Goal: Information Seeking & Learning: Understand process/instructions

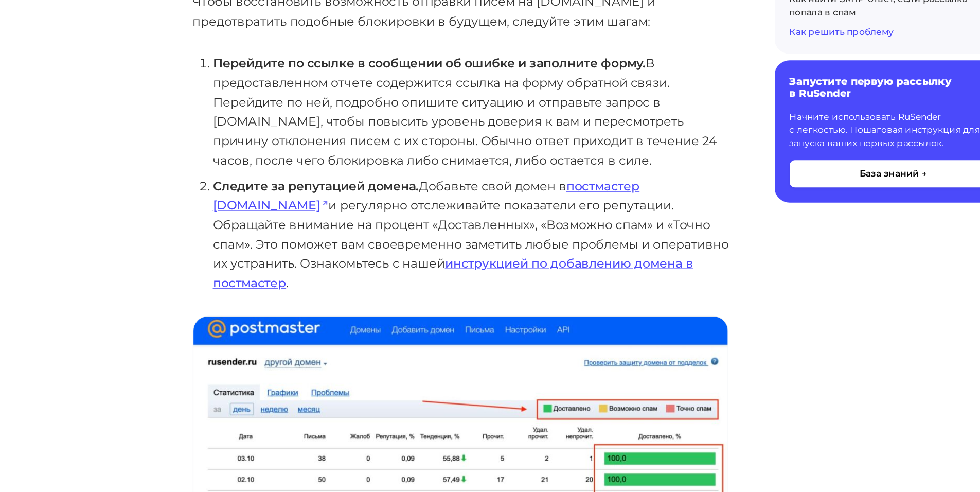
scroll to position [2064, 0]
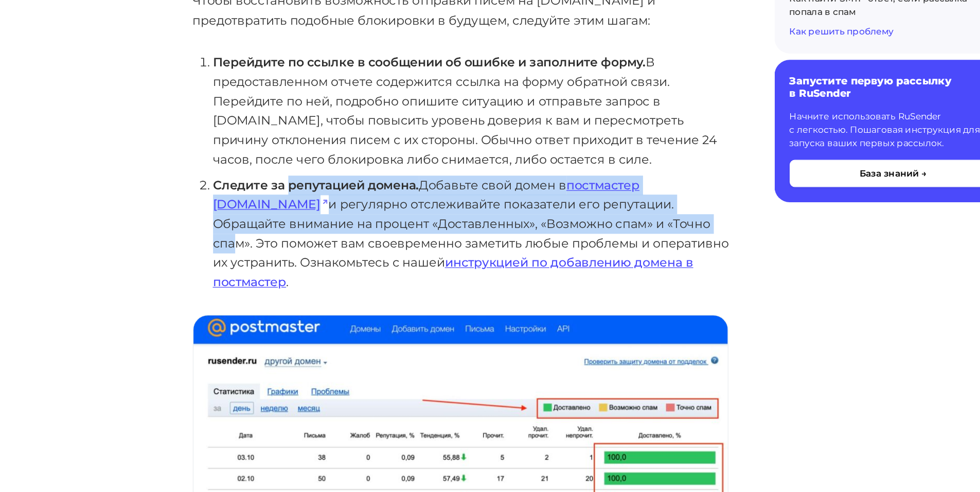
drag, startPoint x: 234, startPoint y: 236, endPoint x: 459, endPoint y: 273, distance: 228.8
click at [459, 273] on li "Следите за репутацией домена. Добавьте свой домен в постмастер [DOMAIN_NAME] и …" at bounding box center [385, 281] width 424 height 95
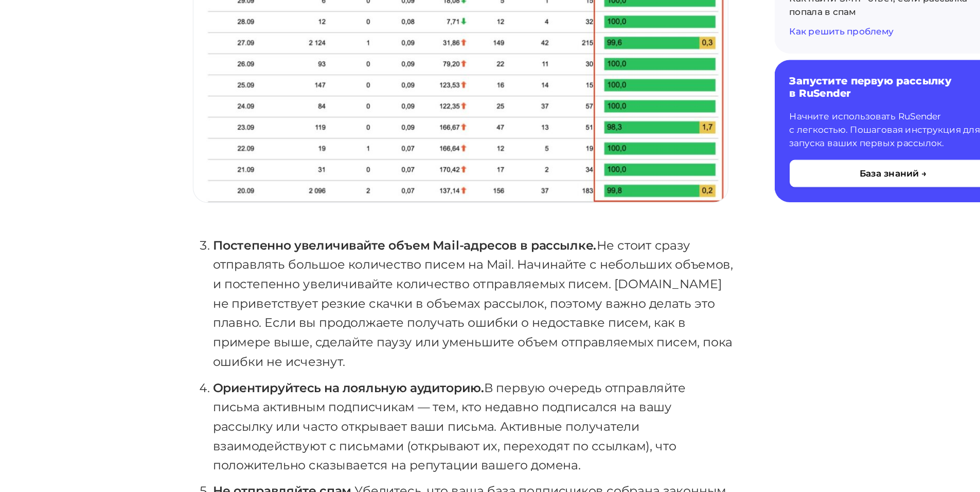
scroll to position [2524, 0]
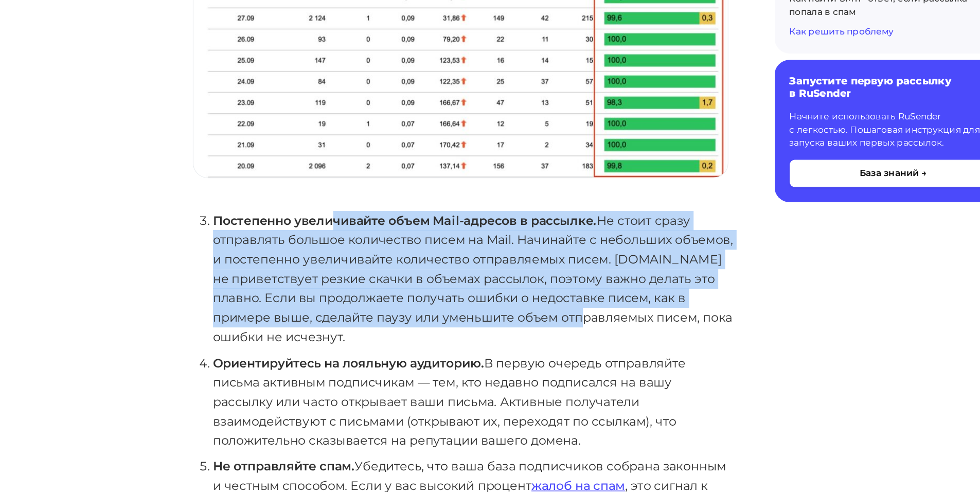
drag, startPoint x: 269, startPoint y: 254, endPoint x: 501, endPoint y: 329, distance: 243.7
click at [501, 329] on li "Постепенно увеличивайте объем Mail-адресов в рассылке. Не стоит сразу отправлят…" at bounding box center [385, 318] width 424 height 111
drag, startPoint x: 501, startPoint y: 329, endPoint x: 254, endPoint y: 255, distance: 258.2
click at [254, 263] on li "Постепенно увеличивайте объем Mail-адресов в рассылке. Не стоит сразу отправлят…" at bounding box center [385, 318] width 424 height 111
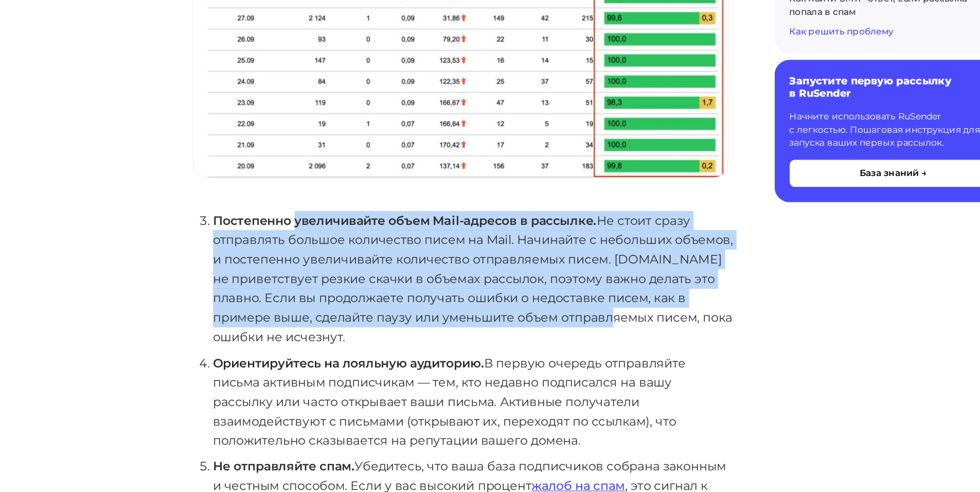
click at [254, 264] on strong "Постепенно увеличивайте объем Mail-адресов в рассылке." at bounding box center [329, 270] width 312 height 12
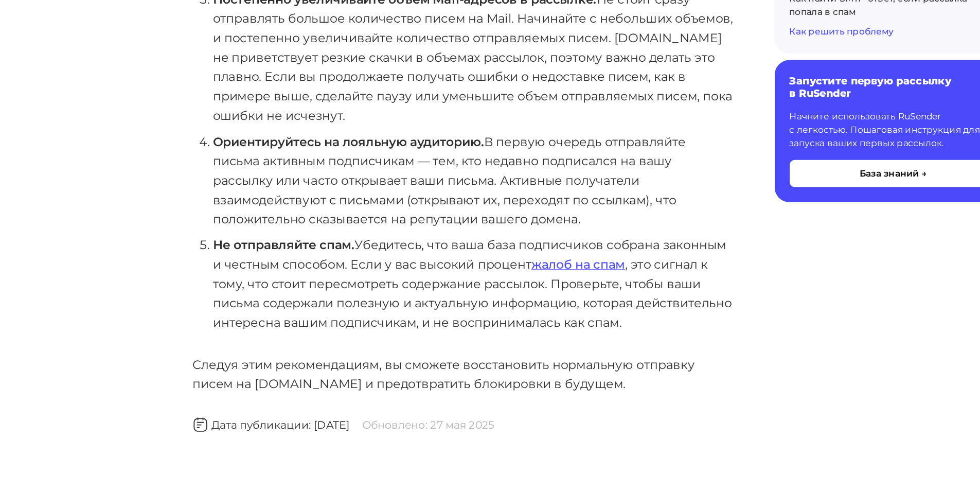
scroll to position [2733, 0]
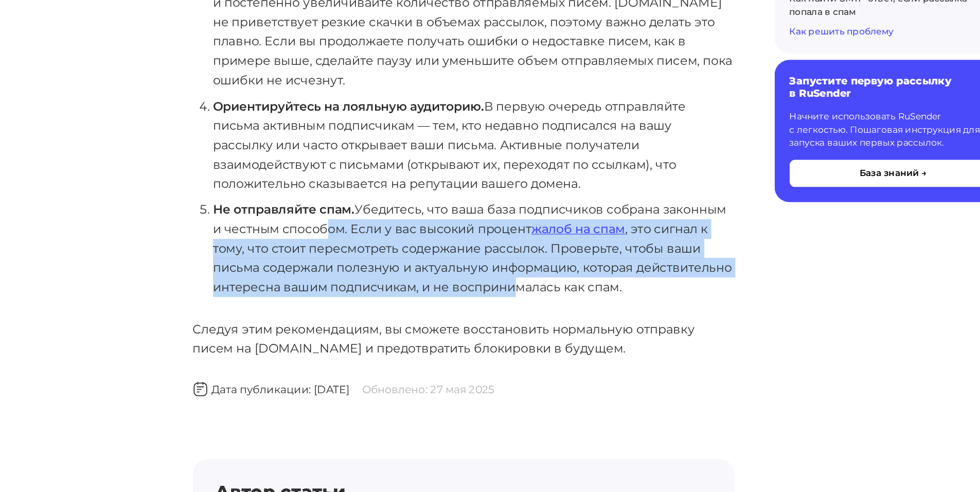
drag, startPoint x: 260, startPoint y: 260, endPoint x: 422, endPoint y: 304, distance: 167.4
click at [422, 304] on li "Не отправляйте спам. Убедитесь, что ваша база подписчиков собрана законным и че…" at bounding box center [385, 293] width 424 height 79
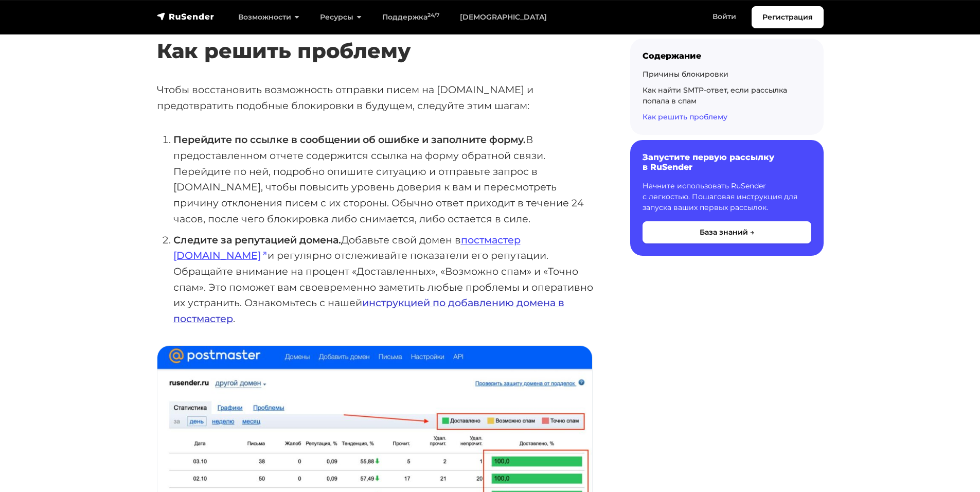
scroll to position [2038, 0]
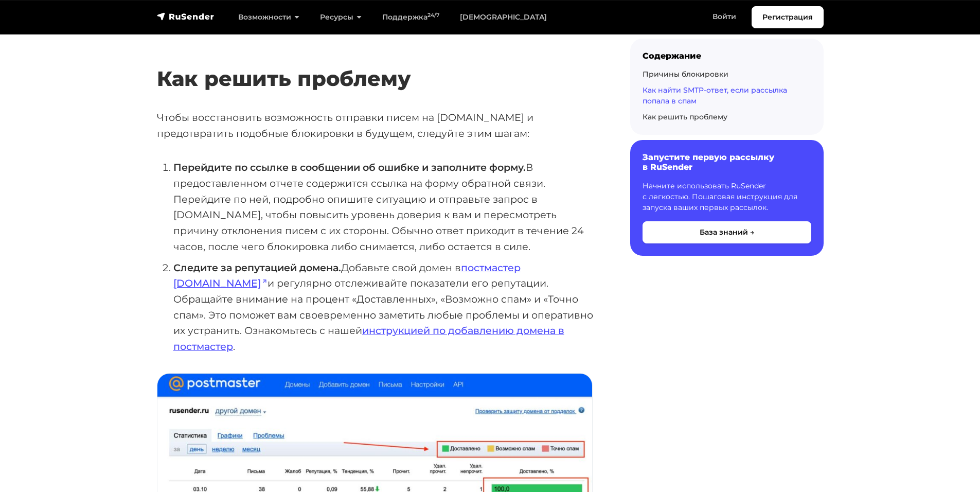
drag, startPoint x: 465, startPoint y: 264, endPoint x: 558, endPoint y: 257, distance: 92.3
click at [568, 264] on li "Следите за репутацией домена. Добавьте свой домен в постмастер [DOMAIN_NAME] и …" at bounding box center [385, 307] width 424 height 95
click at [299, 193] on li "Перейдите по ссылке в сообщении об ошибке и заполните форму. В предоставленном …" at bounding box center [385, 206] width 424 height 95
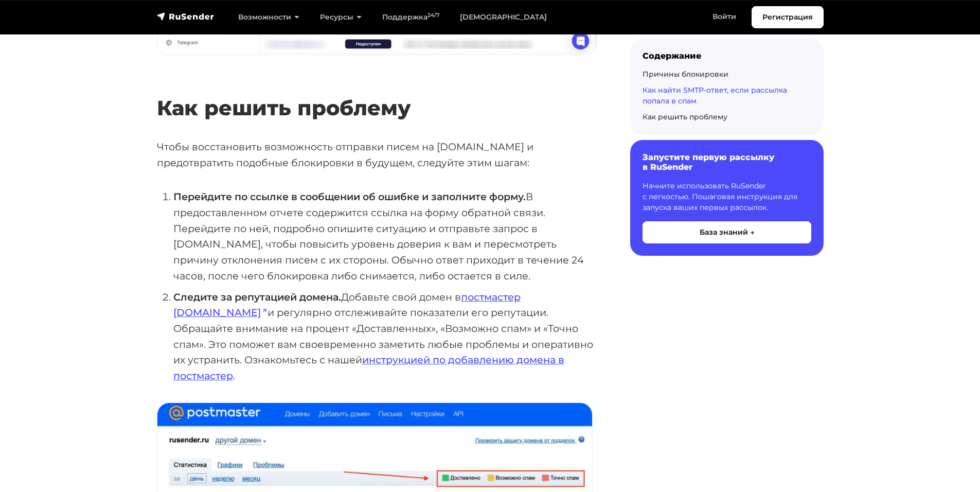
scroll to position [2038, 0]
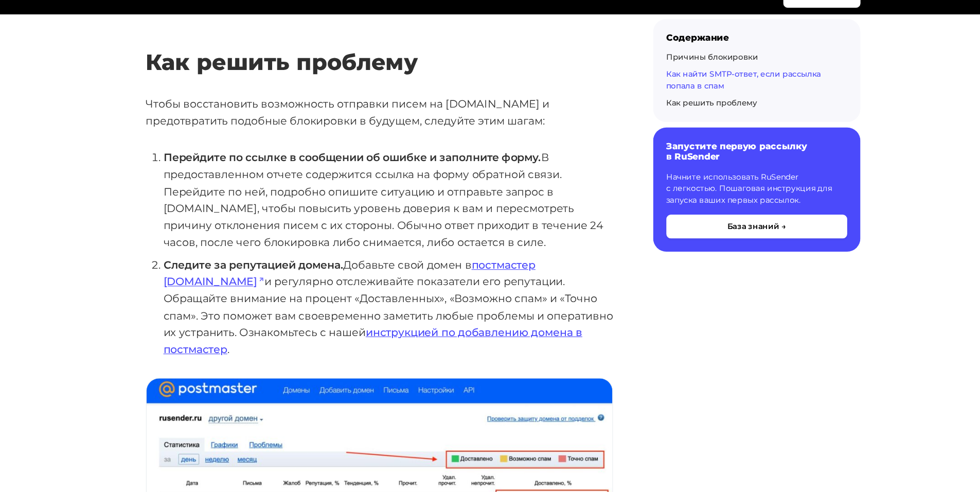
click at [355, 300] on li "Следите за репутацией домена. Добавьте свой домен в постмастер [DOMAIN_NAME] и …" at bounding box center [385, 307] width 424 height 95
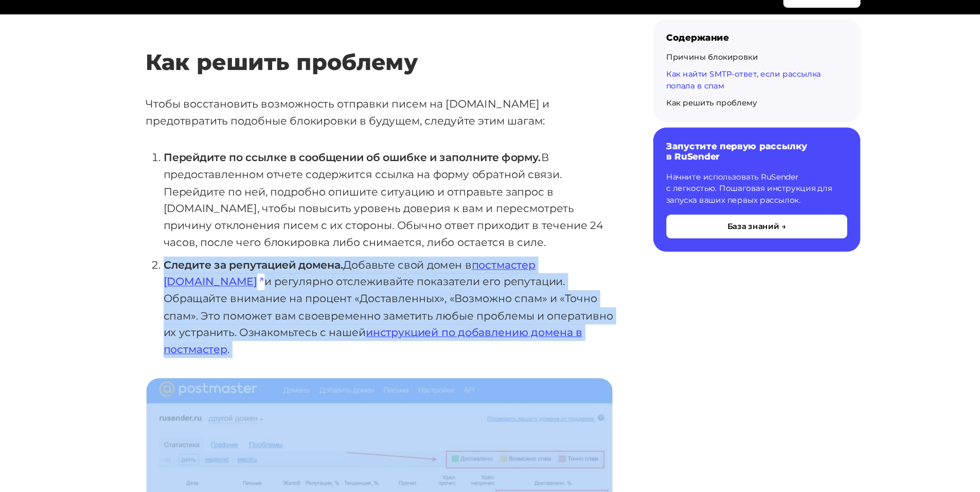
click at [355, 300] on li "Следите за репутацией домена. Добавьте свой домен в постмастер [DOMAIN_NAME] и …" at bounding box center [385, 307] width 424 height 95
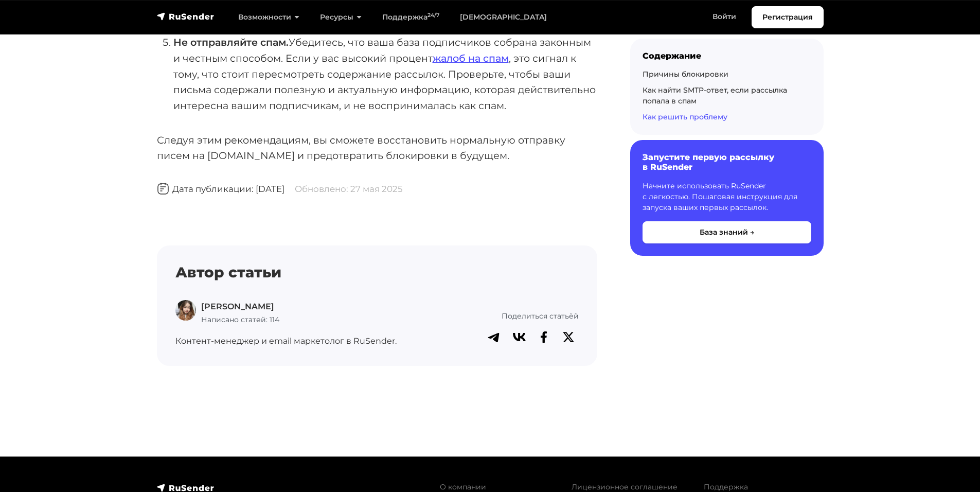
scroll to position [2953, 0]
